Goal: Contribute content: Add original content to the website for others to see

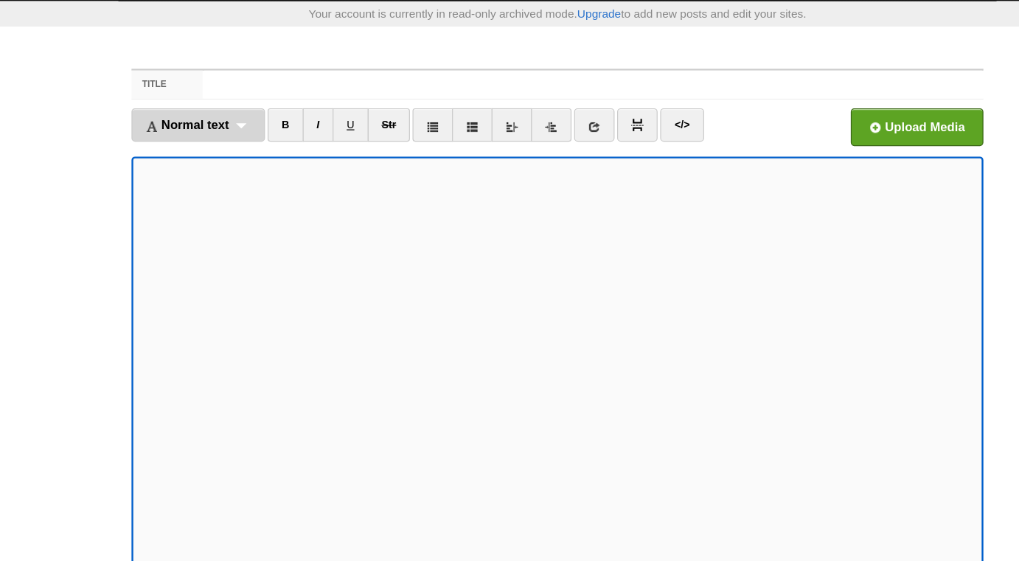
click at [243, 136] on div "Normal text Normal text Heading 1 Heading 2 Heading 3" at bounding box center [208, 137] width 112 height 28
click at [221, 169] on link "Normal text" at bounding box center [208, 170] width 111 height 22
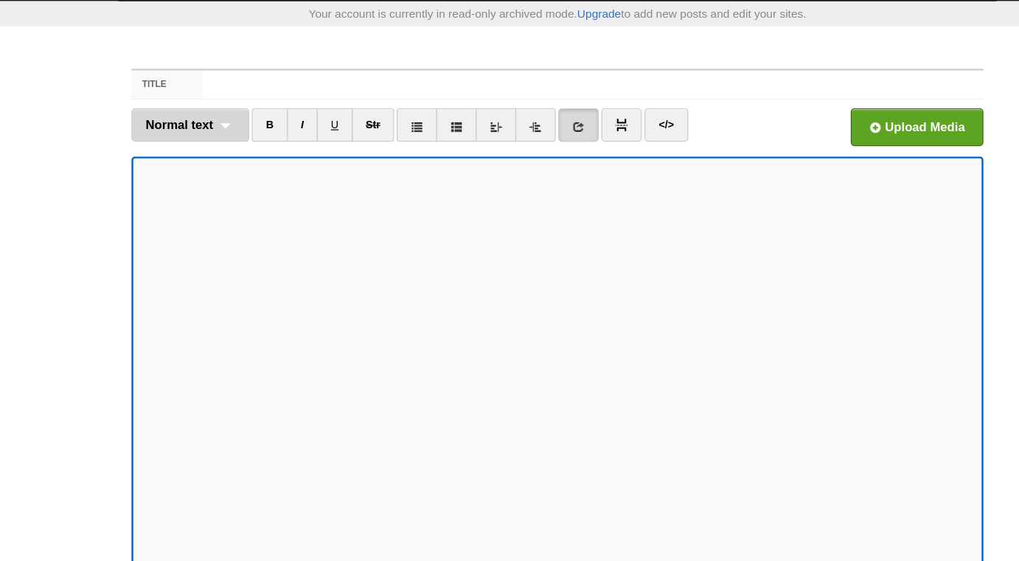
click at [231, 136] on div "Normal text Normal text Heading 1 Heading 2 Heading 3" at bounding box center [201, 137] width 99 height 28
click at [213, 169] on link "Normal text" at bounding box center [201, 170] width 97 height 22
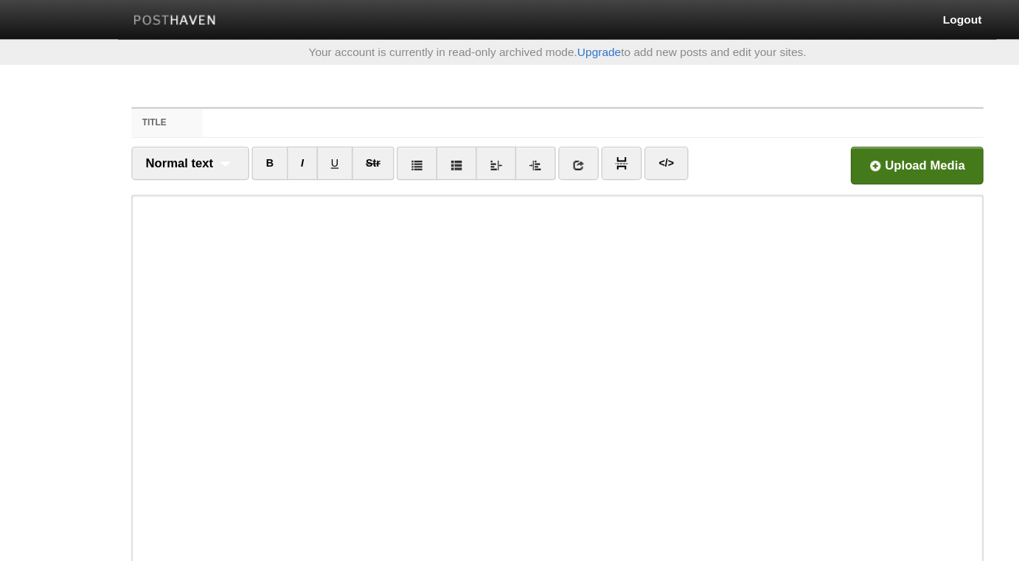
click at [833, 141] on input "file" at bounding box center [366, 142] width 1116 height 75
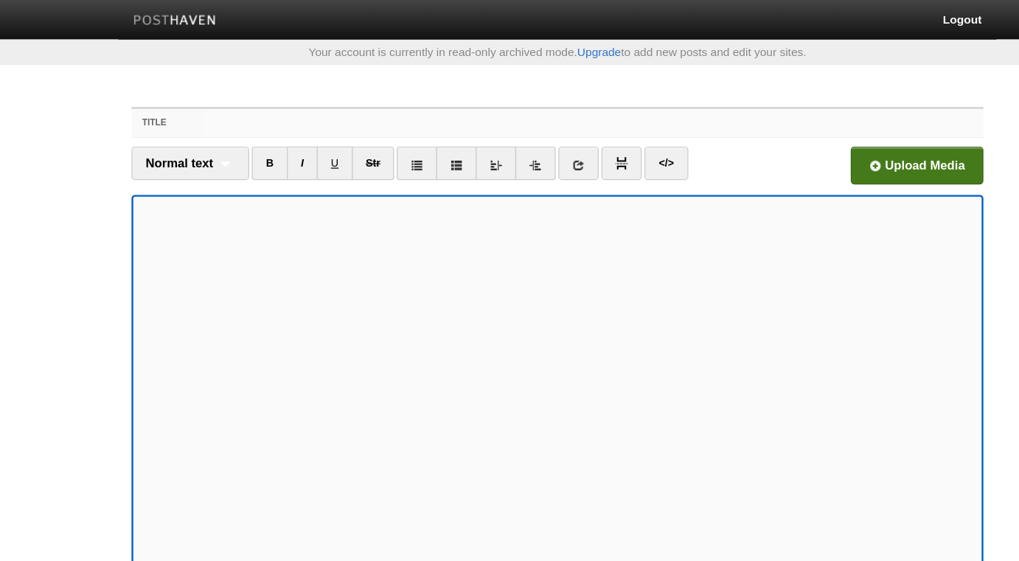
click at [397, 105] on input "Title" at bounding box center [539, 103] width 655 height 24
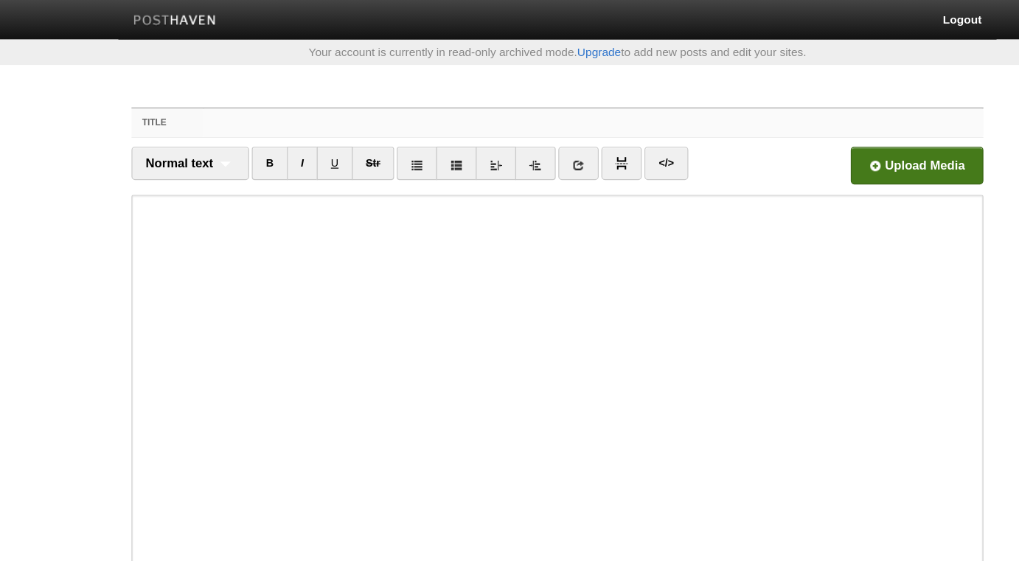
paste input "The Importance of Returning Back to Ahlul-Ilm in Times of Fitnah! - [PERSON_NAM…"
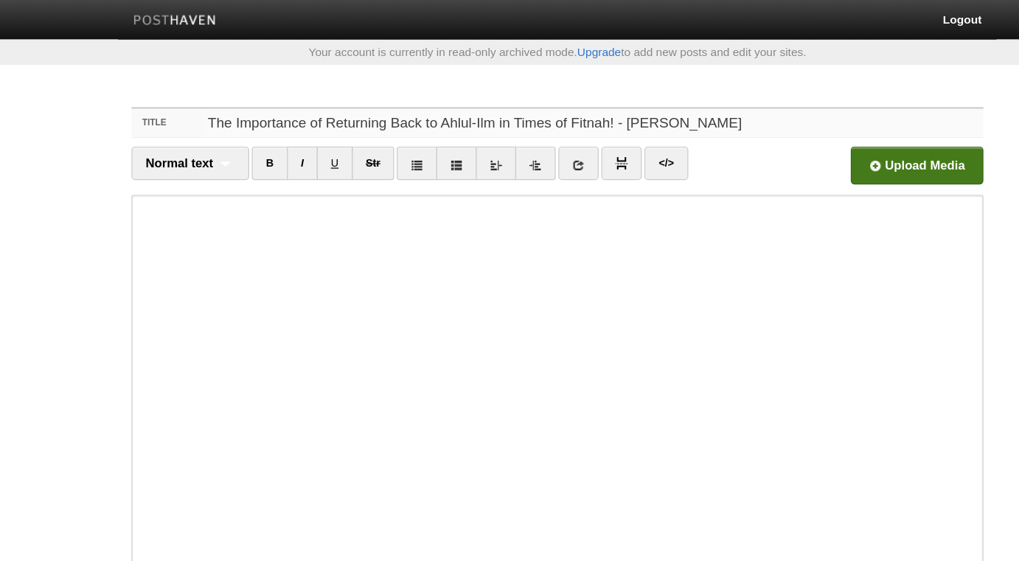
type input "The Importance of Returning Back to Ahlul-Ilm in Times of Fitnah! - [PERSON_NAM…"
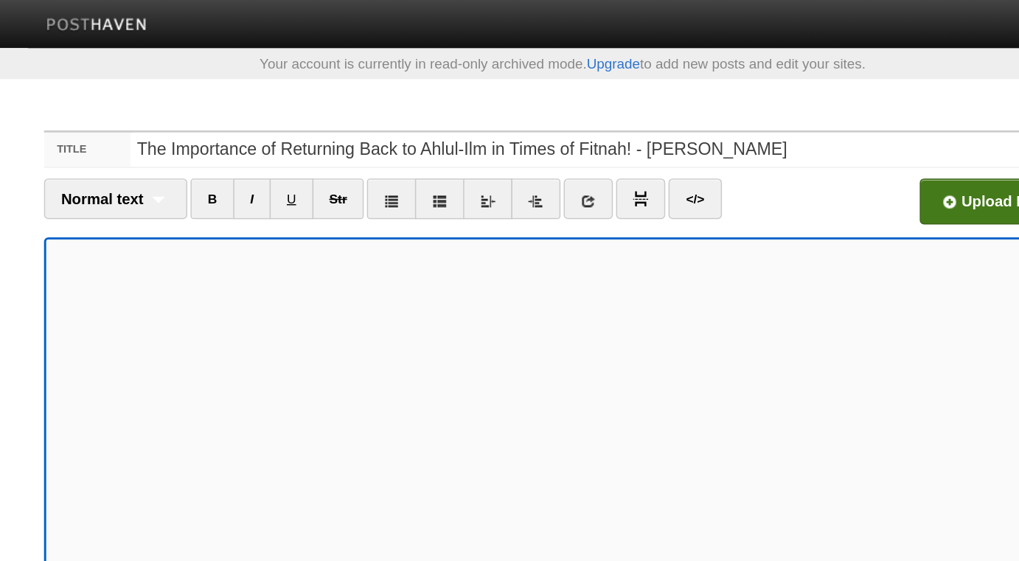
click at [770, 153] on input "file" at bounding box center [366, 142] width 1116 height 75
click at [801, 147] on input "file" at bounding box center [366, 142] width 1116 height 75
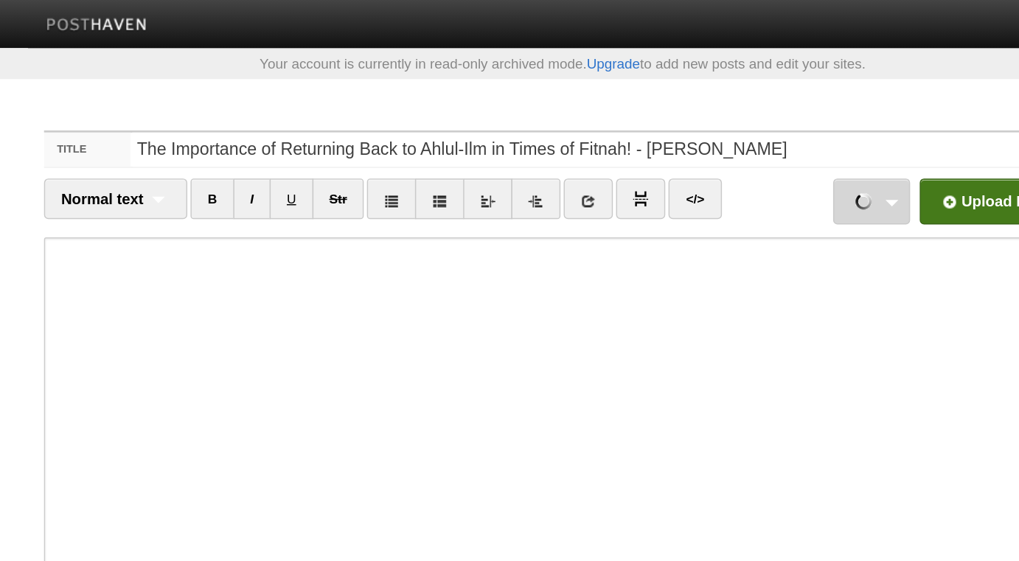
click at [742, 131] on link "Screenshot [DATE] 19.23.08-min.png 1.36 MB Cancel" at bounding box center [722, 139] width 53 height 32
click at [779, 142] on input "file" at bounding box center [366, 142] width 1116 height 75
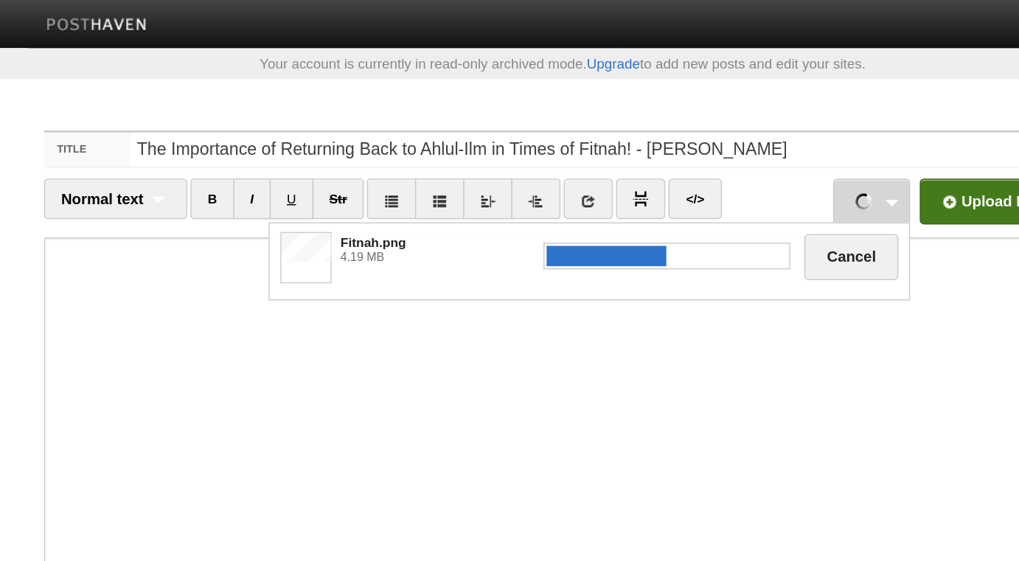
click at [344, 198] on div "Fitnah.png 4.19 MB Cancel" at bounding box center [527, 179] width 441 height 53
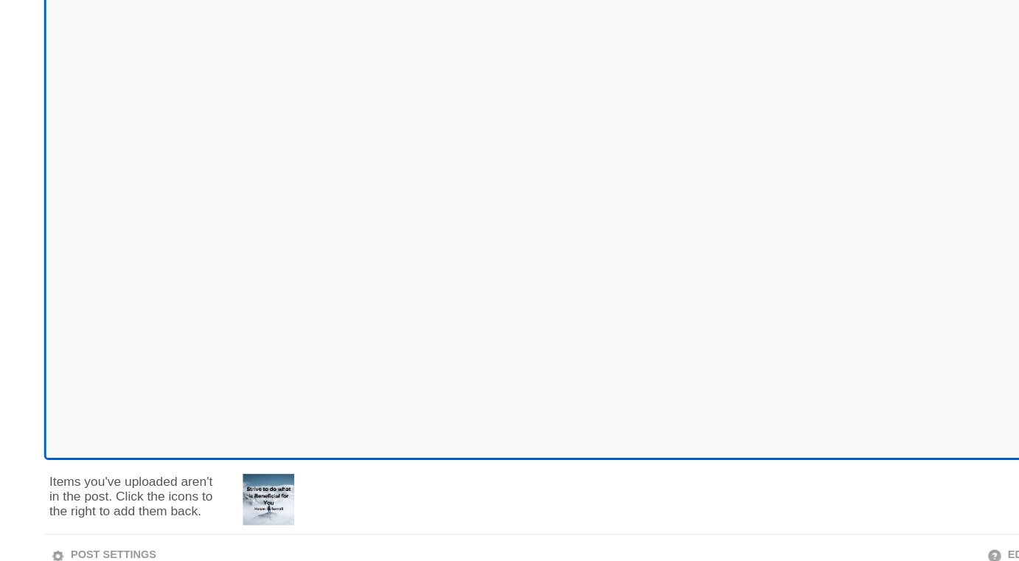
scroll to position [106, 0]
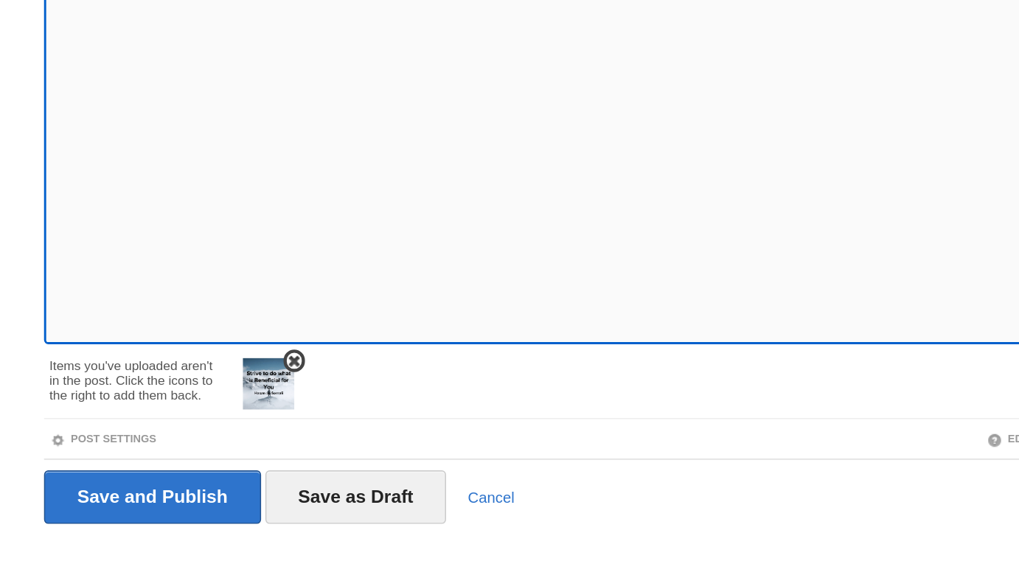
click at [324, 422] on span at bounding box center [324, 423] width 10 height 10
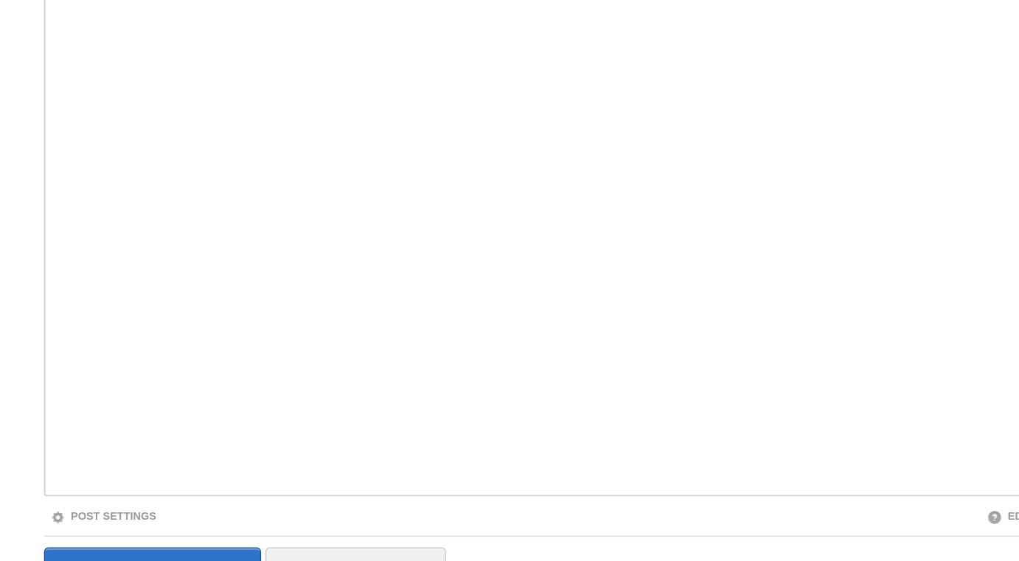
scroll to position [83, 0]
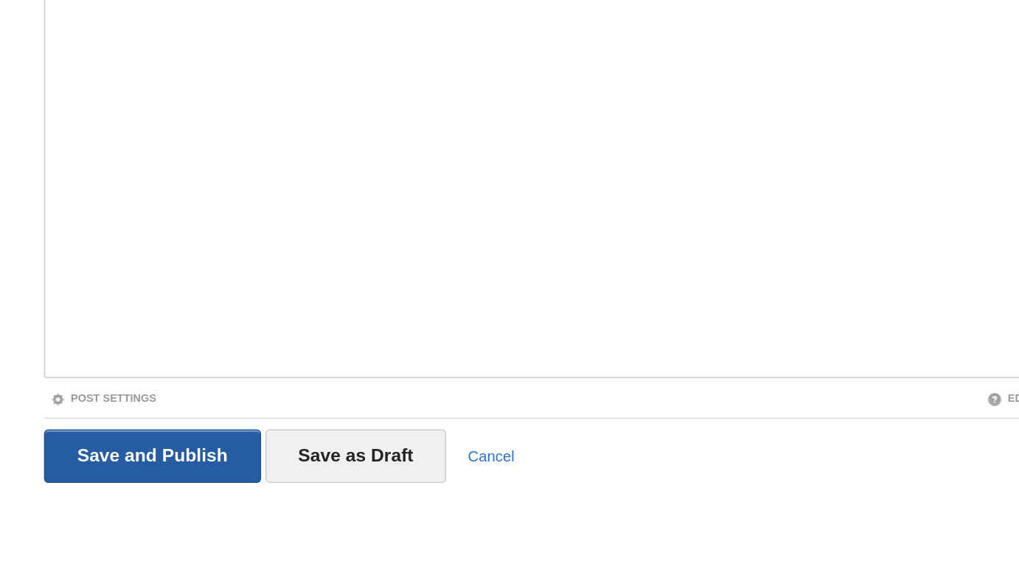
click at [239, 490] on input "Save and Publish" at bounding box center [227, 488] width 150 height 37
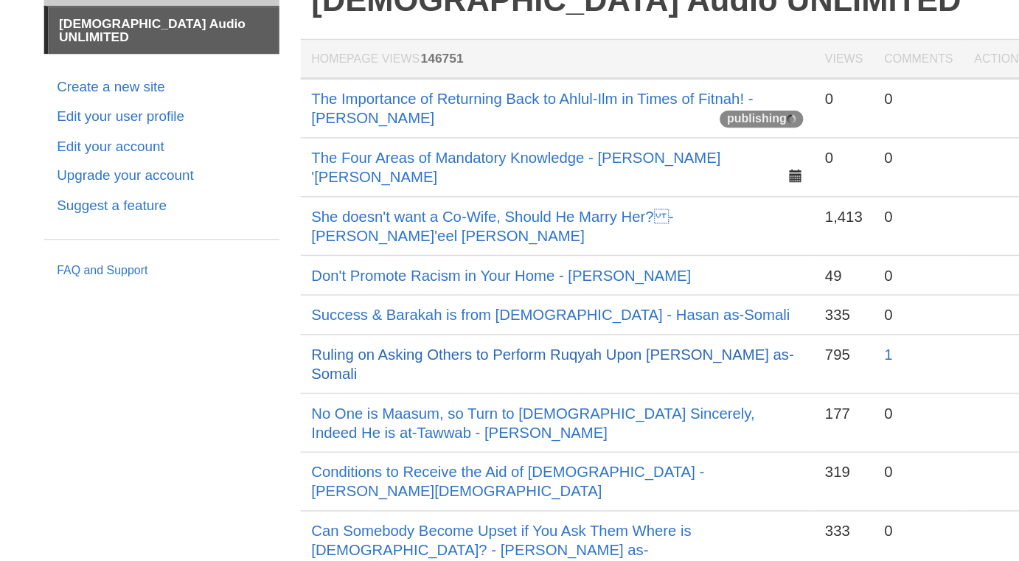
scroll to position [74, 0]
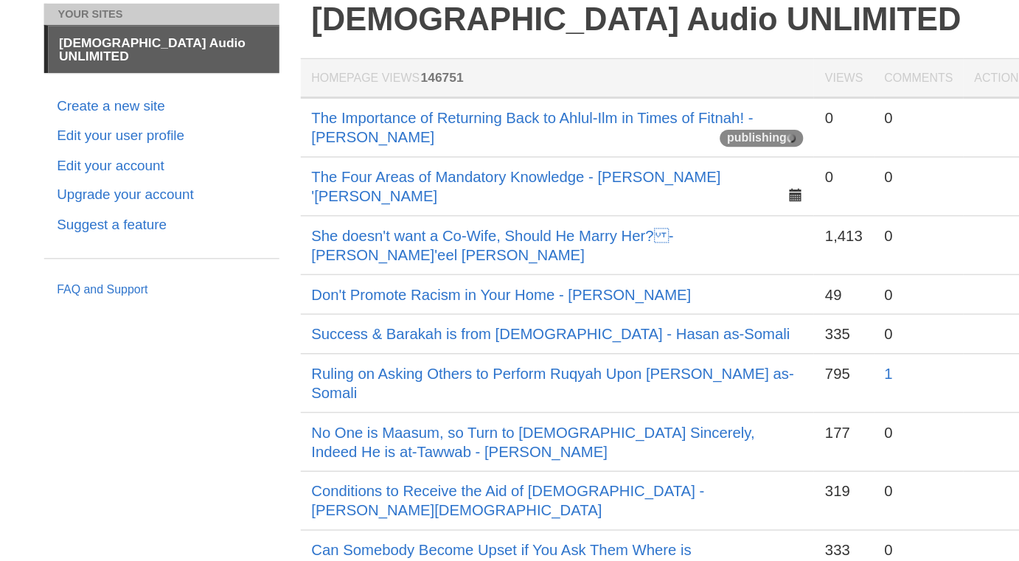
drag, startPoint x: 426, startPoint y: 103, endPoint x: 330, endPoint y: 71, distance: 101.2
click at [330, 71] on td "The Importance of Returning Back to Ahlul-Ilm in Times of Fitnah! - [PERSON_NAM…" at bounding box center [506, 87] width 354 height 41
copy link "The Importance of Returning Back to Ahlul-Ilm in Times of Fitnah! - [PERSON_NAM…"
click at [566, 82] on link "The Importance of Returning Back to Ahlul-Ilm in Times of Fitnah! - [PERSON_NAM…" at bounding box center [488, 87] width 305 height 25
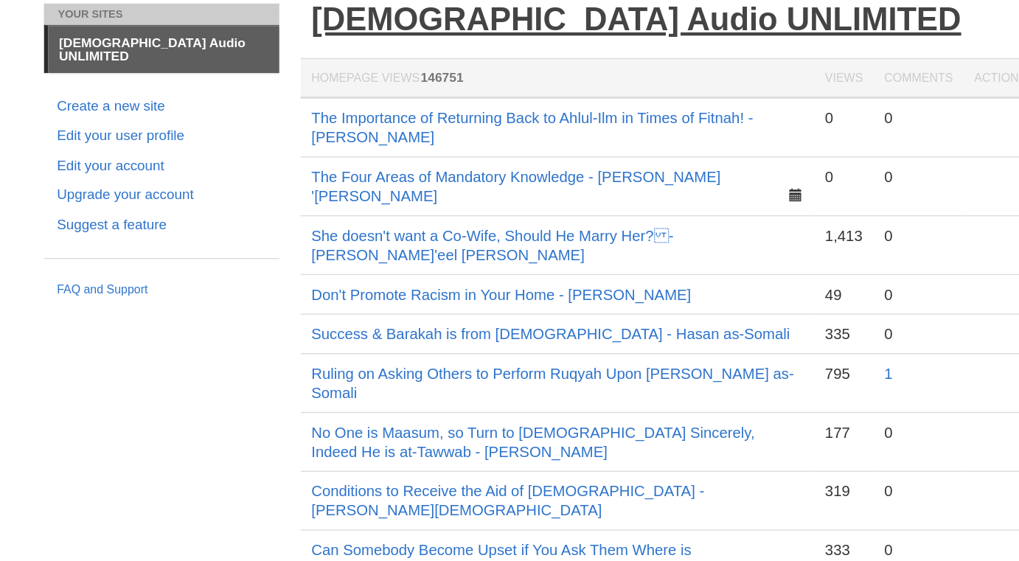
click at [465, 10] on link "[DEMOGRAPHIC_DATA] Audio UNLIMITED" at bounding box center [560, 13] width 448 height 24
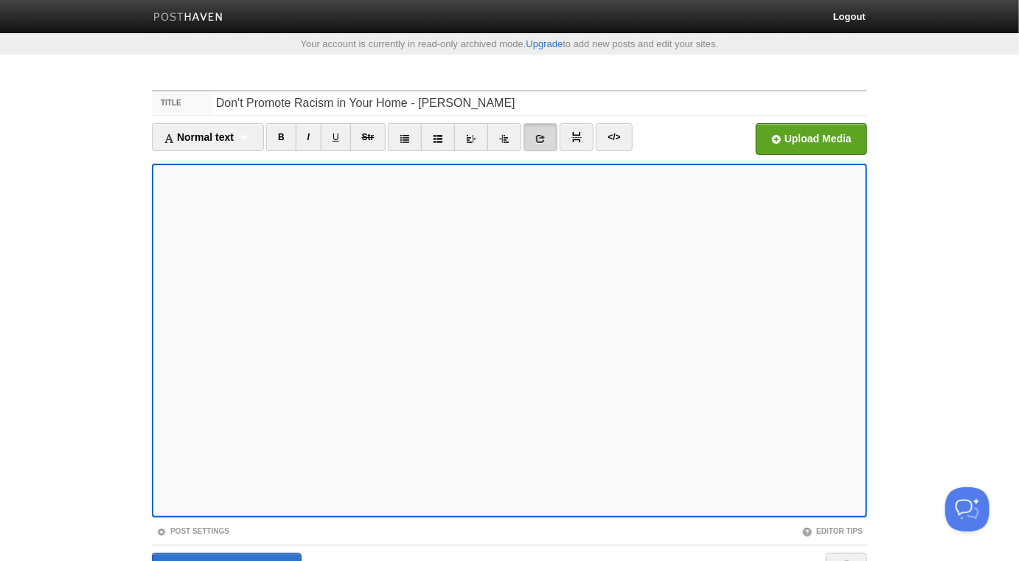
click at [552, 133] on link at bounding box center [541, 137] width 34 height 28
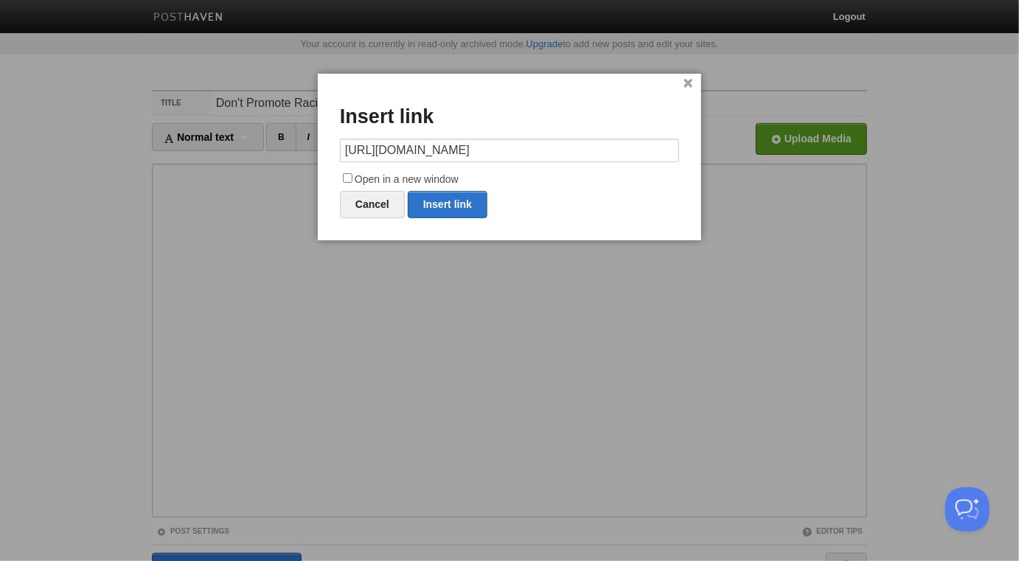
type input "https://www.youtube.com/watch?v=FqxC1yrnddA"
click at [459, 173] on label "Open in a new window" at bounding box center [509, 180] width 339 height 18
click at [352, 173] on input "Open in a new window" at bounding box center [348, 178] width 10 height 10
checkbox input "true"
click at [462, 210] on link "Insert link" at bounding box center [448, 204] width 80 height 27
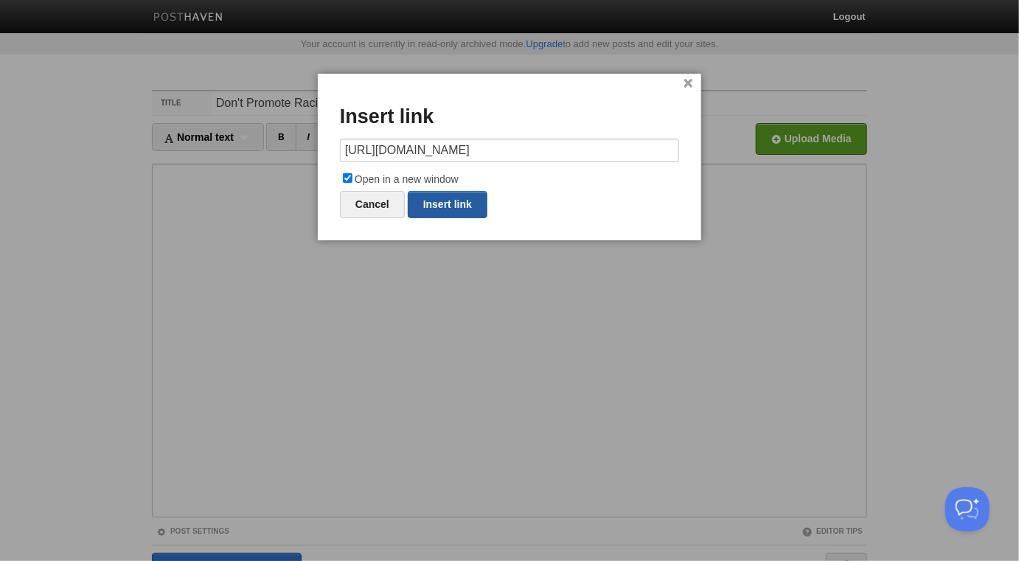
type input "https://"
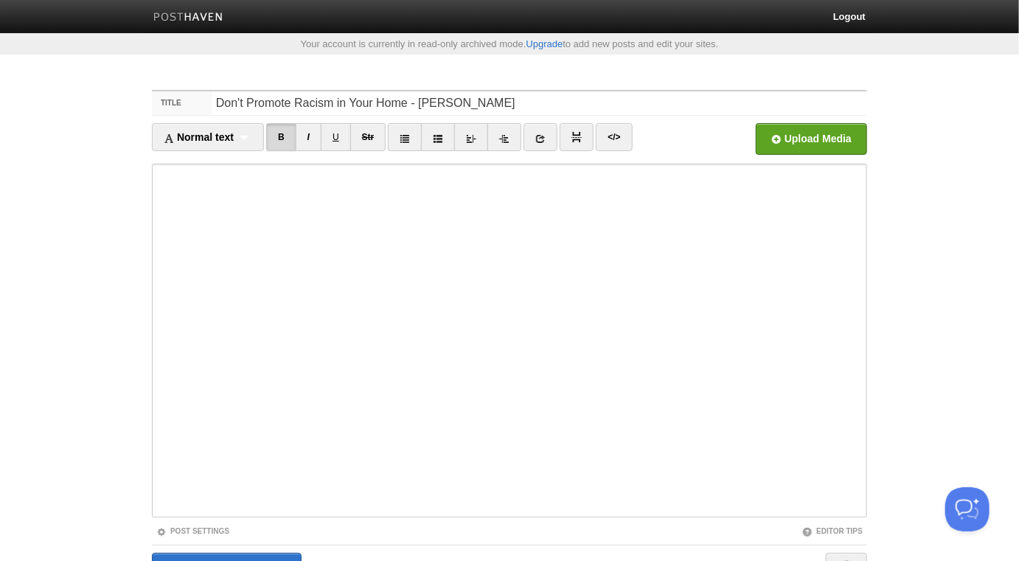
click at [523, 136] on ul "Normal text Normal text Heading 1 Heading 2 Heading 3 B I U Str </>" at bounding box center [420, 140] width 537 height 35
click at [541, 136] on icon at bounding box center [540, 138] width 10 height 10
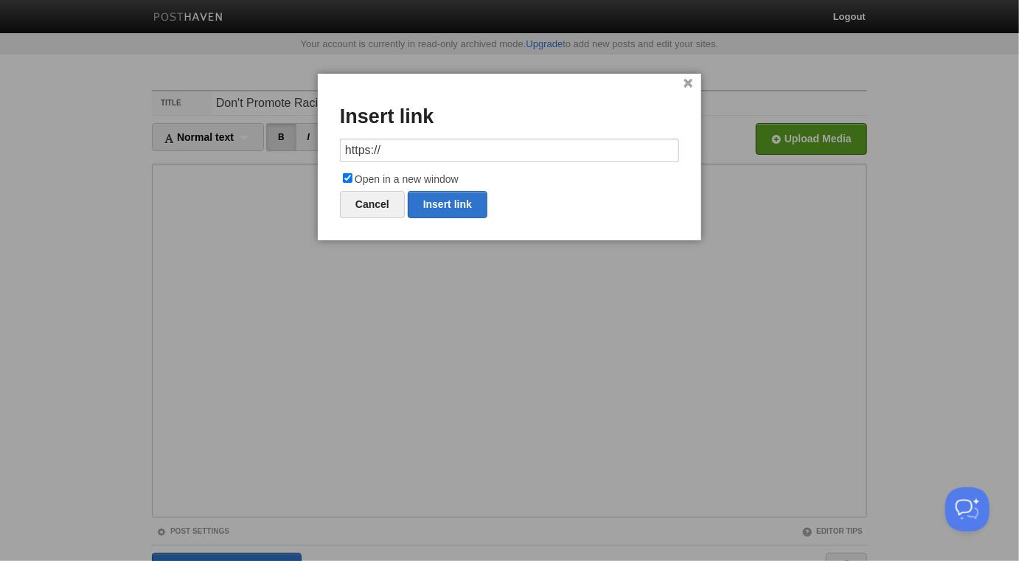
click at [509, 151] on input "https://" at bounding box center [509, 151] width 339 height 24
click at [465, 202] on link "Insert link" at bounding box center [448, 204] width 80 height 27
type input "https://"
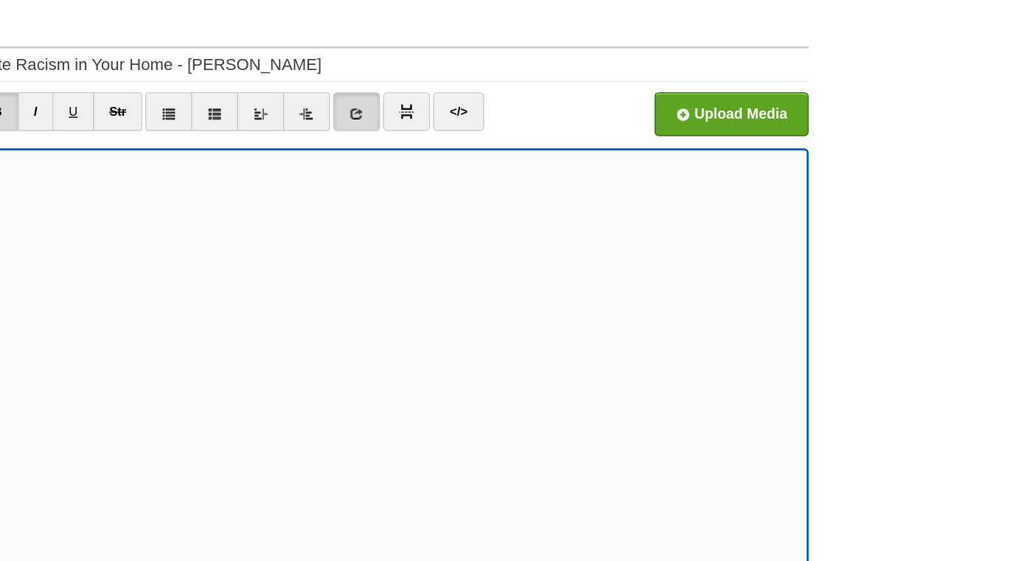
click at [557, 134] on link at bounding box center [541, 137] width 34 height 28
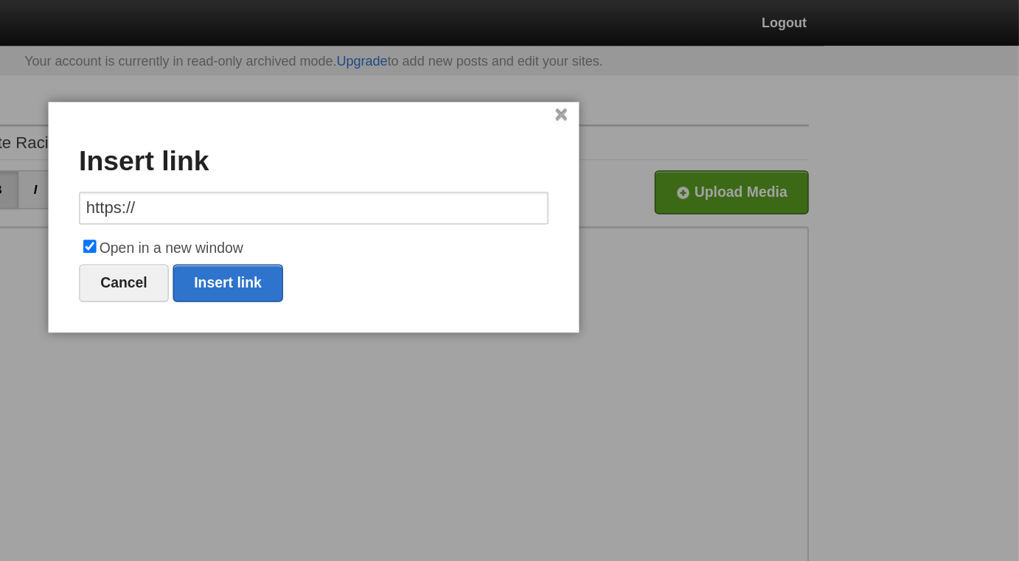
click at [538, 142] on input "https://" at bounding box center [509, 151] width 339 height 24
type input "https://"
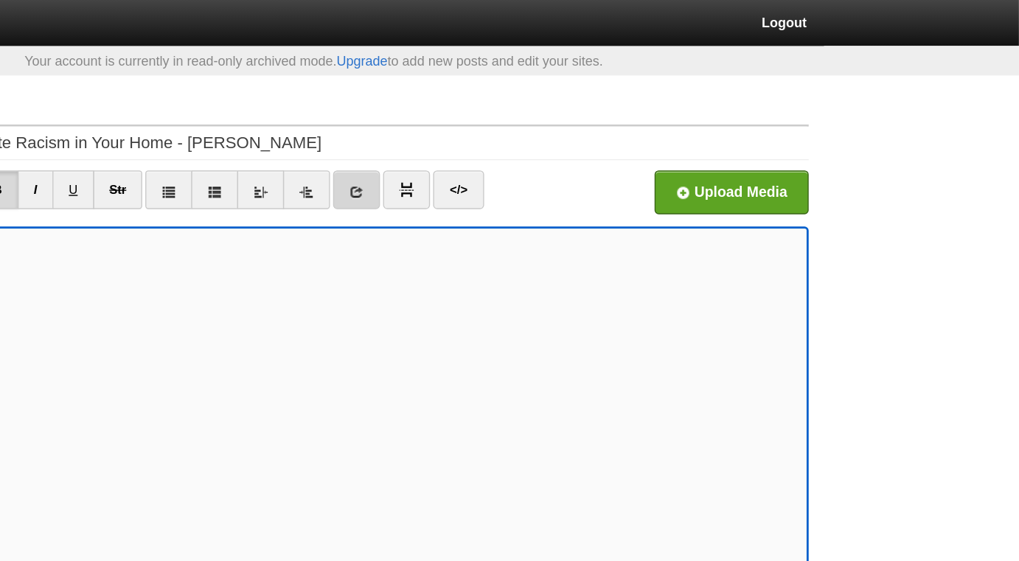
click at [546, 144] on link at bounding box center [541, 137] width 34 height 28
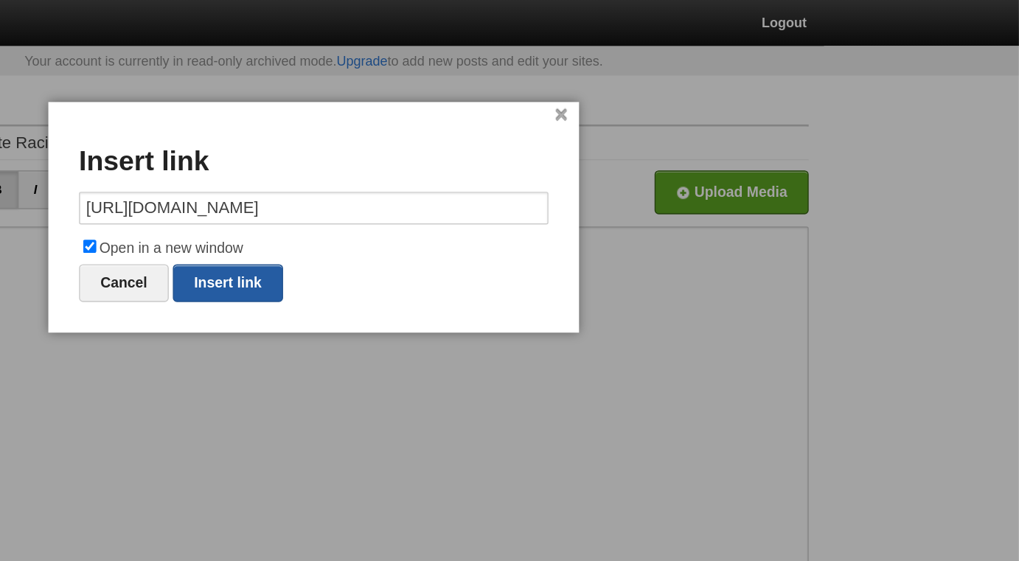
click at [459, 206] on link "Insert link" at bounding box center [448, 204] width 80 height 27
type input "https://"
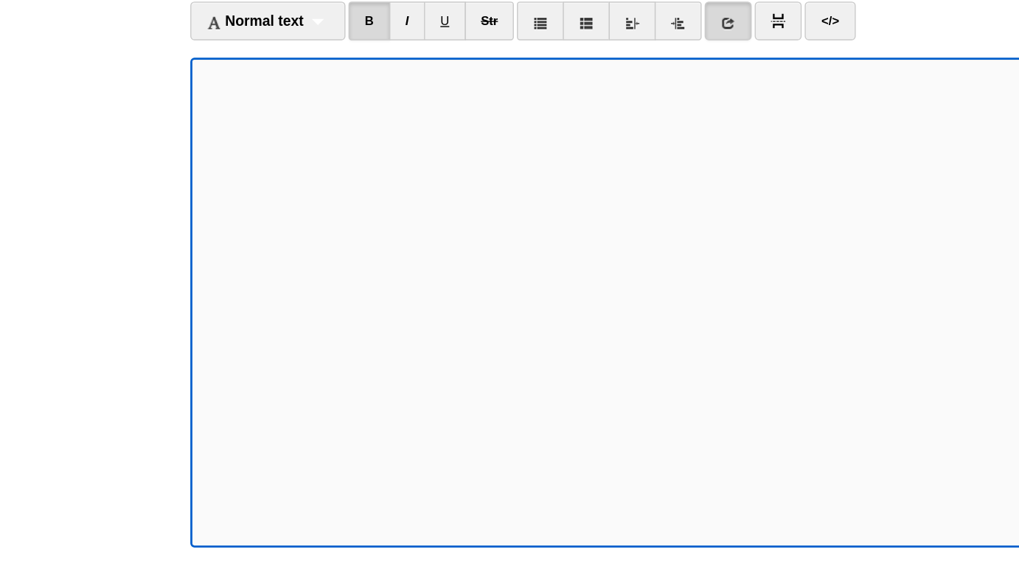
scroll to position [83, 0]
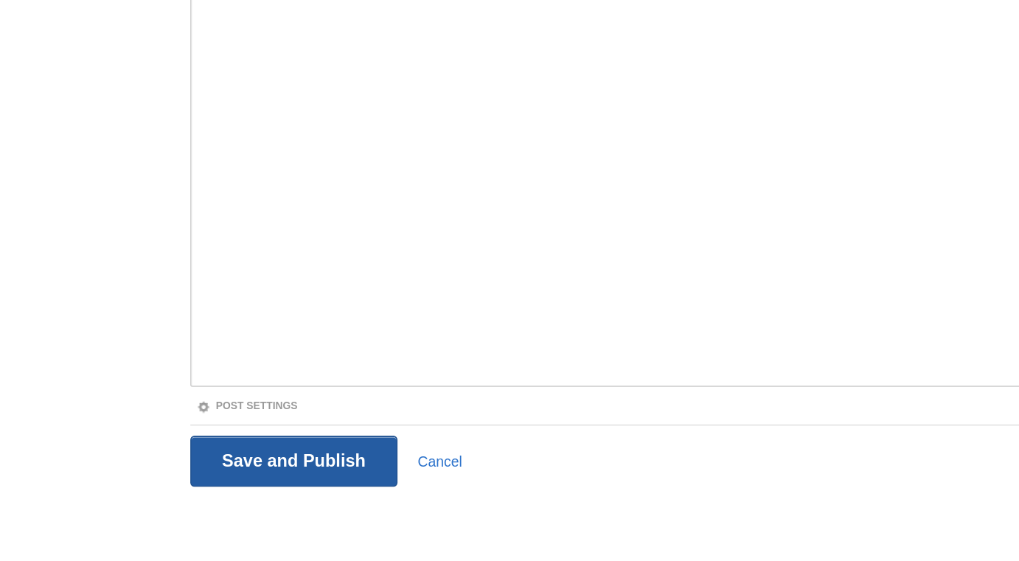
click at [234, 491] on input "Save and Publish" at bounding box center [227, 488] width 150 height 37
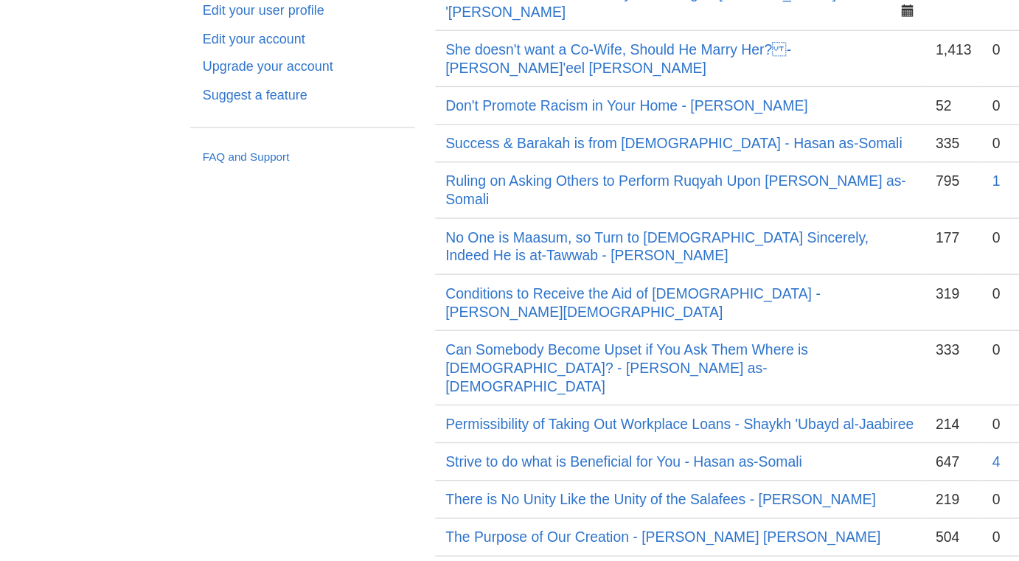
scroll to position [76, 0]
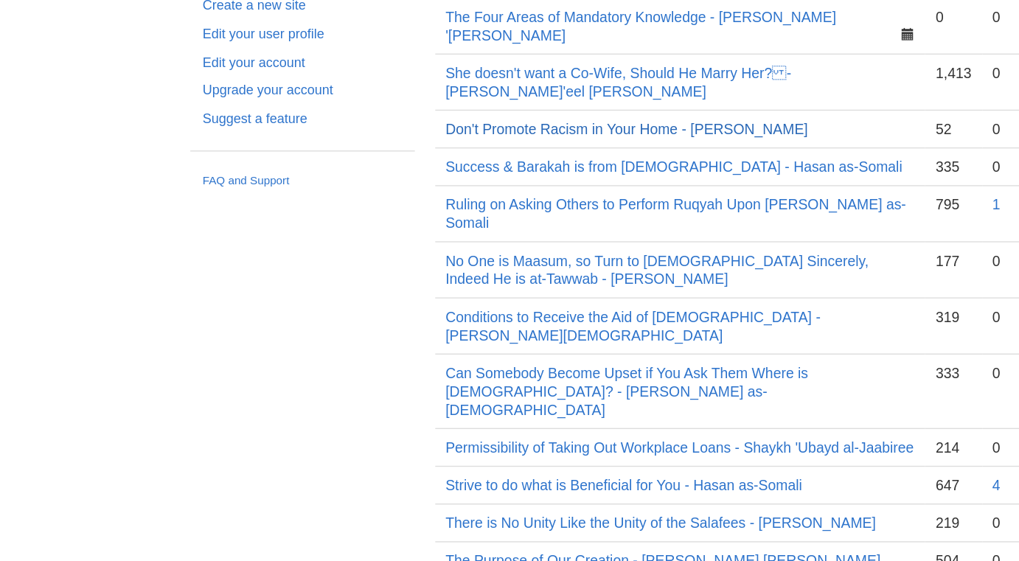
click at [519, 185] on link "Don't Promote Racism in Your Home - [PERSON_NAME]" at bounding box center [467, 191] width 262 height 12
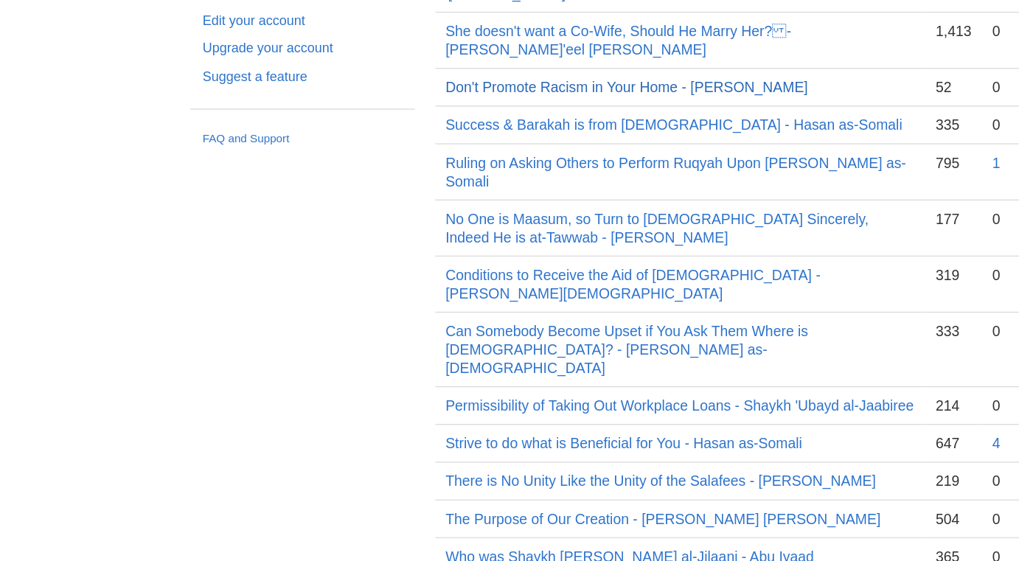
scroll to position [46, 0]
